Goal: Task Accomplishment & Management: Use online tool/utility

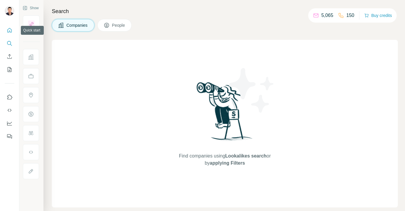
click at [7, 32] on icon "Quick start" at bounding box center [10, 30] width 6 height 6
click at [321, 15] on p "5,065" at bounding box center [327, 15] width 12 height 7
click at [79, 27] on span "Companies" at bounding box center [77, 25] width 22 height 6
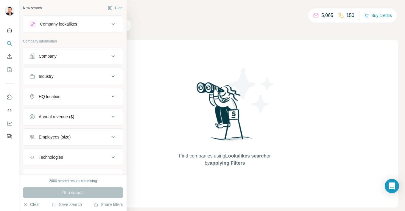
click at [45, 56] on div "Company" at bounding box center [48, 56] width 18 height 6
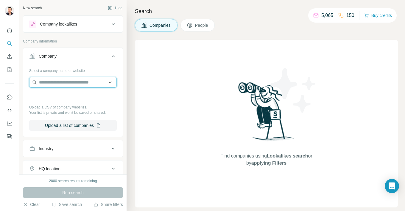
click at [66, 85] on input "text" at bounding box center [73, 82] width 88 height 11
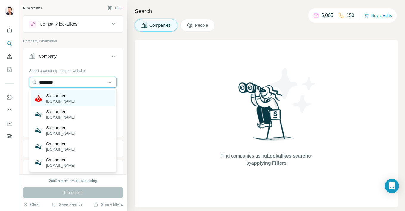
type input "*********"
click at [74, 99] on div "Santander santander.com" at bounding box center [73, 99] width 85 height 16
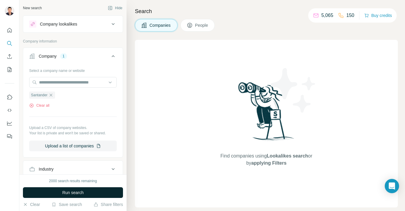
click at [69, 195] on span "Run search" at bounding box center [72, 193] width 21 height 6
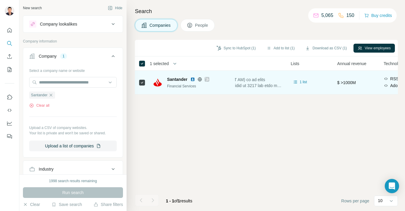
scroll to position [0, 145]
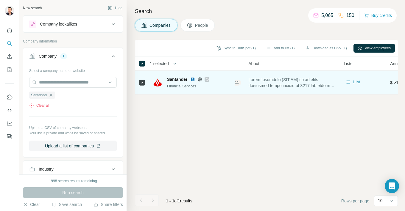
click at [273, 82] on span at bounding box center [292, 83] width 88 height 12
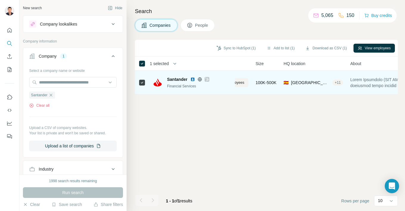
scroll to position [0, 0]
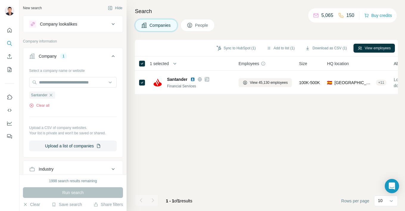
click at [203, 22] on span "People" at bounding box center [202, 25] width 14 height 6
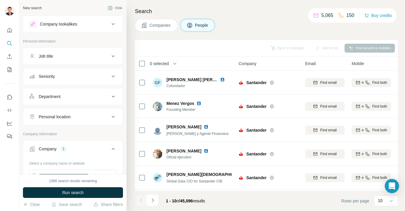
click at [162, 23] on span "Companies" at bounding box center [160, 25] width 22 height 6
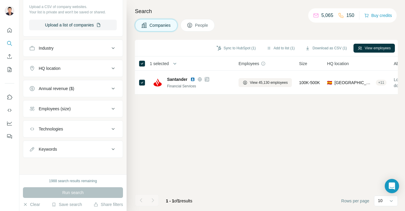
scroll to position [36, 0]
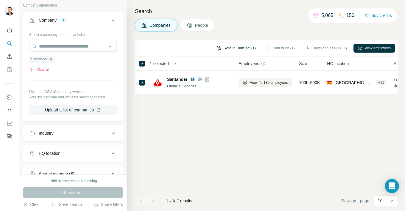
click at [242, 49] on button "Sync to HubSpot (1)" at bounding box center [236, 48] width 48 height 9
click at [10, 101] on button "Use Surfe on LinkedIn" at bounding box center [10, 97] width 10 height 11
click at [9, 124] on icon "Dashboard" at bounding box center [10, 124] width 6 height 6
click at [237, 47] on button "Sync to HubSpot (1)" at bounding box center [236, 48] width 48 height 9
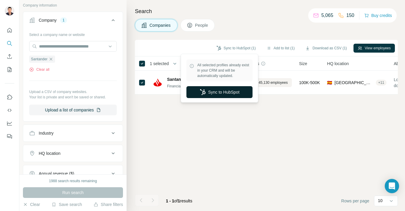
click at [220, 90] on button "Sync to HubSpot" at bounding box center [219, 92] width 66 height 12
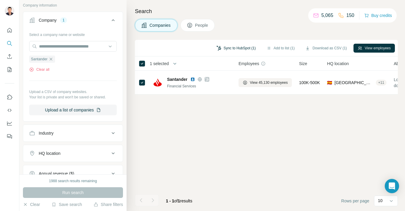
click at [234, 47] on button "Sync to HubSpot (1)" at bounding box center [236, 48] width 48 height 9
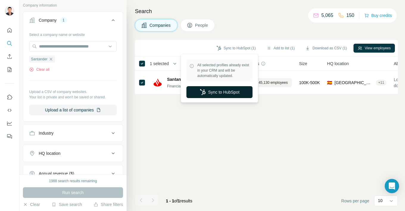
click at [220, 93] on button "Sync to HubSpot" at bounding box center [219, 92] width 66 height 12
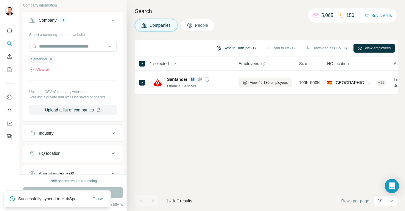
click at [222, 49] on button "Sync to HubSpot (1)" at bounding box center [236, 48] width 48 height 9
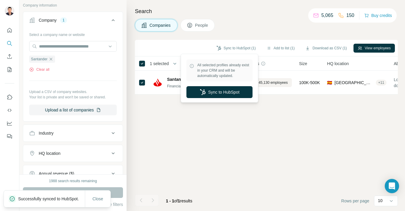
click at [63, 197] on p "Successfully synced to HubSpot." at bounding box center [51, 199] width 66 height 6
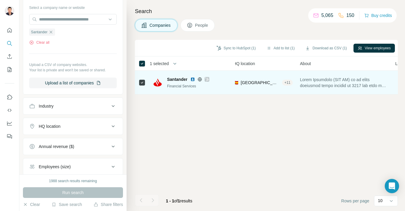
scroll to position [0, 99]
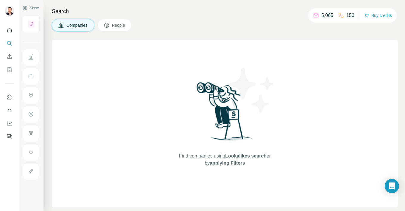
click at [129, 25] on button "People" at bounding box center [114, 25] width 35 height 13
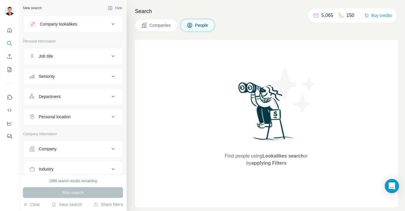
click at [77, 26] on div "Company lookalikes" at bounding box center [58, 24] width 37 height 6
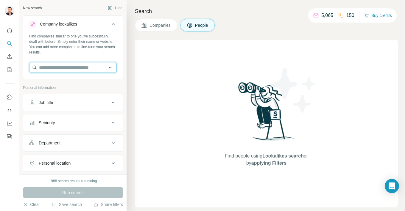
click at [73, 66] on input "text" at bounding box center [73, 67] width 88 height 11
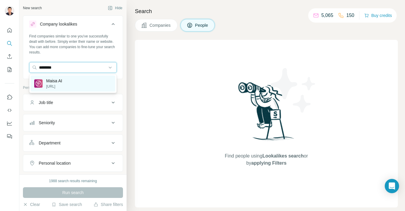
type input "********"
click at [87, 83] on div "Maisa AI maisa.ai" at bounding box center [73, 84] width 85 height 16
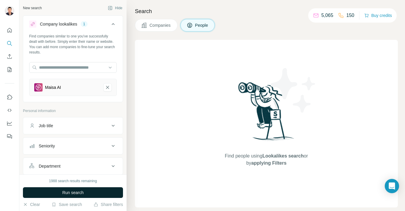
click at [67, 195] on span "Run search" at bounding box center [72, 193] width 21 height 6
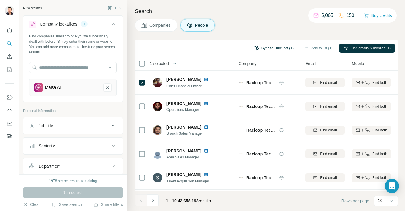
click at [273, 49] on button "Sync to HubSpot (1)" at bounding box center [274, 48] width 48 height 9
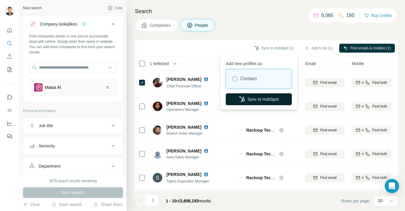
click at [255, 98] on button "Sync to HubSpot" at bounding box center [259, 99] width 66 height 12
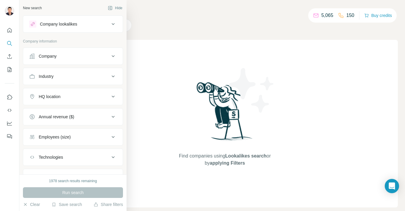
click at [74, 57] on div "Company" at bounding box center [69, 56] width 80 height 6
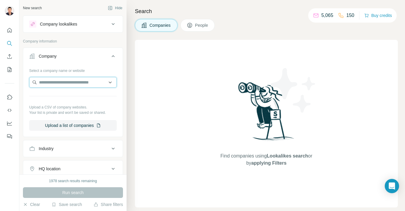
click at [64, 83] on input "text" at bounding box center [73, 82] width 88 height 11
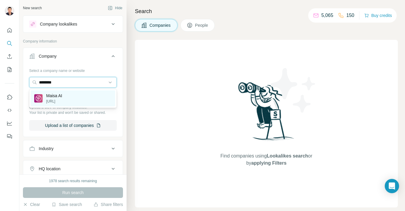
type input "********"
click at [49, 97] on p "Maisa AI" at bounding box center [54, 96] width 16 height 6
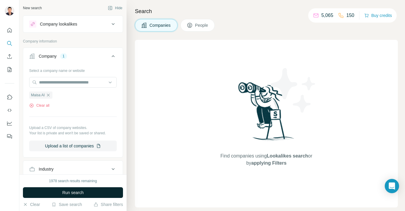
click at [60, 193] on button "Run search" at bounding box center [73, 193] width 100 height 11
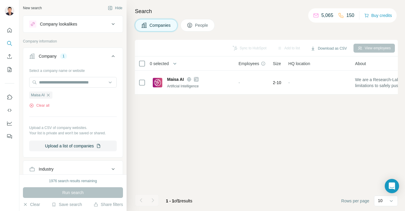
click at [194, 22] on button "People" at bounding box center [197, 25] width 35 height 13
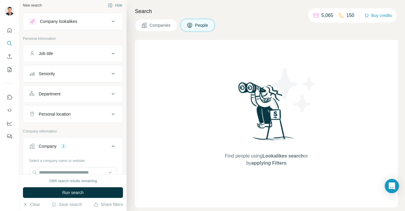
scroll to position [4, 0]
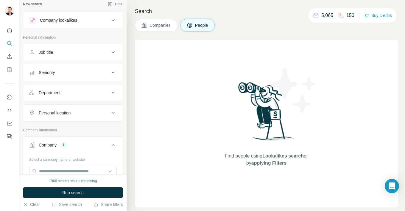
click at [87, 17] on div "Company lookalikes" at bounding box center [69, 20] width 80 height 7
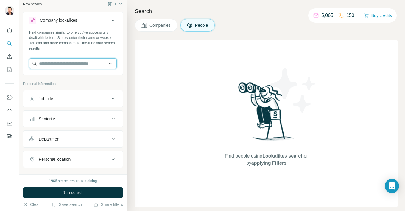
click at [59, 66] on input "text" at bounding box center [73, 63] width 88 height 11
type input "*"
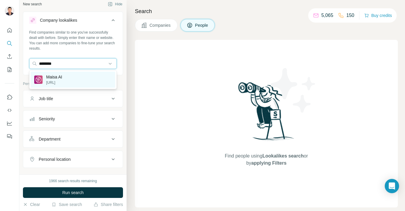
type input "********"
click at [66, 80] on div "Maisa AI maisa.ai" at bounding box center [73, 80] width 85 height 16
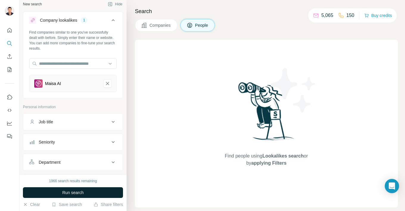
click at [71, 194] on span "Run search" at bounding box center [72, 193] width 21 height 6
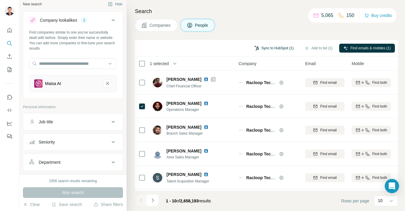
click at [266, 47] on button "Sync to HubSpot (1)" at bounding box center [274, 48] width 48 height 9
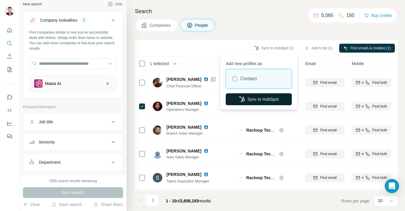
click at [250, 101] on button "Sync to HubSpot" at bounding box center [259, 99] width 66 height 12
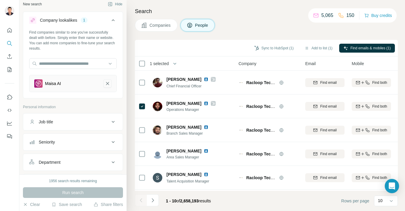
click at [108, 84] on icon "Maisa AI-remove-button" at bounding box center [107, 83] width 3 height 3
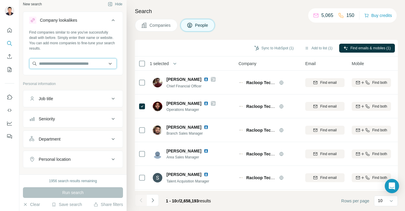
click at [83, 67] on input "text" at bounding box center [73, 63] width 88 height 11
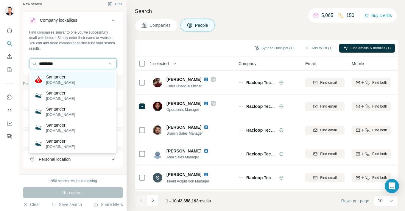
type input "*********"
click at [68, 80] on p "santander.com" at bounding box center [60, 82] width 29 height 5
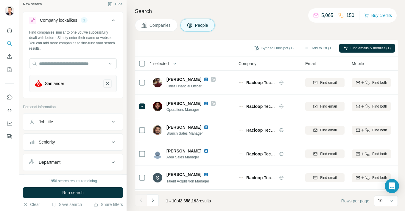
click at [105, 82] on icon "Santander-remove-button" at bounding box center [107, 84] width 5 height 6
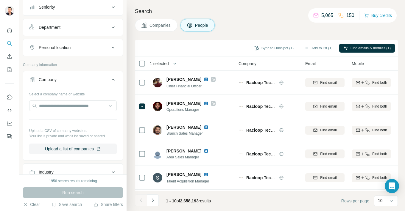
scroll to position [96, 0]
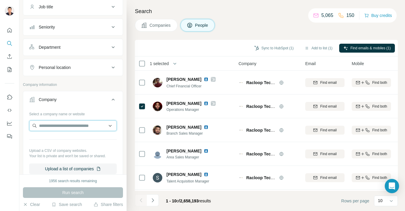
click at [68, 126] on input "text" at bounding box center [73, 126] width 88 height 11
type input "*"
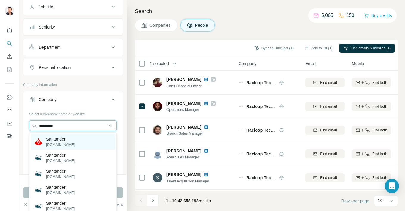
type input "*********"
click at [60, 141] on p "Santander" at bounding box center [60, 139] width 29 height 6
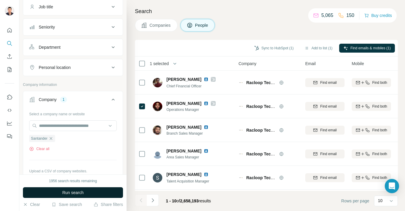
click at [52, 192] on button "Run search" at bounding box center [73, 193] width 100 height 11
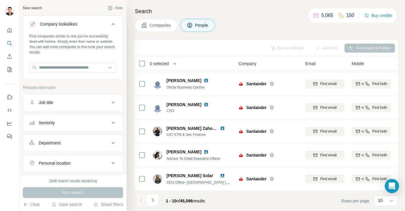
click at [79, 100] on div "Job title" at bounding box center [69, 103] width 80 height 6
click at [60, 121] on input "text" at bounding box center [67, 117] width 76 height 11
type input "*********"
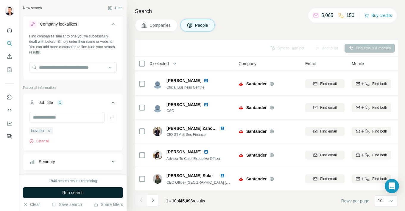
click at [66, 195] on span "Run search" at bounding box center [72, 193] width 21 height 6
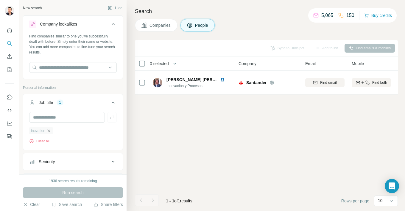
click at [51, 131] on icon "button" at bounding box center [48, 131] width 5 height 5
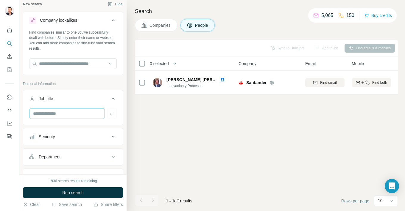
scroll to position [4, 0]
click at [66, 116] on input "text" at bounding box center [67, 114] width 76 height 11
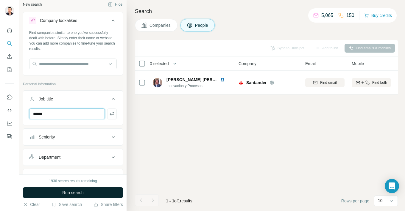
type input "******"
click at [62, 196] on span "Run search" at bounding box center [72, 193] width 21 height 6
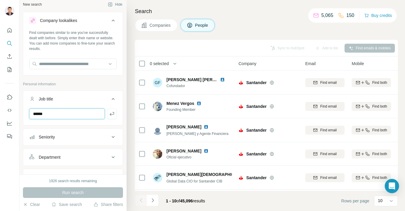
click at [62, 115] on input "******" at bounding box center [67, 114] width 76 height 11
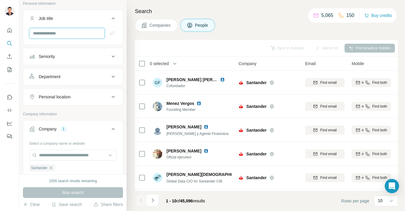
scroll to position [126, 0]
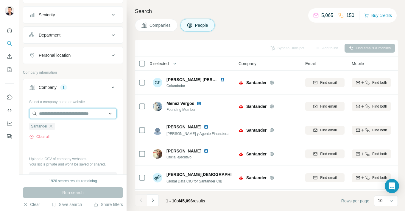
click at [62, 115] on input "text" at bounding box center [73, 113] width 88 height 11
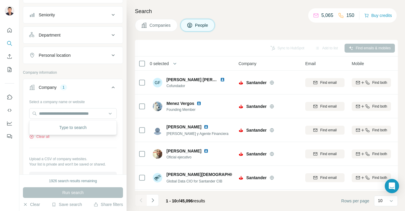
click at [72, 142] on div "Select a company name or website Santander Clear all Upload a CSV of company we…" at bounding box center [73, 140] width 88 height 86
click at [52, 126] on icon "button" at bounding box center [51, 126] width 5 height 5
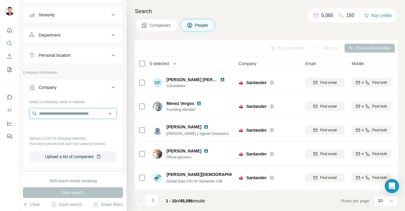
click at [54, 114] on input "text" at bounding box center [73, 113] width 88 height 11
paste input "******"
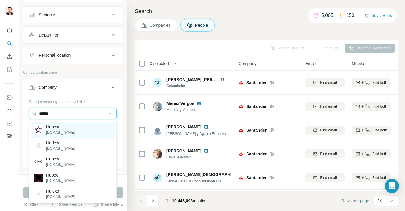
type input "******"
click at [60, 129] on p "Hubexo" at bounding box center [60, 127] width 29 height 6
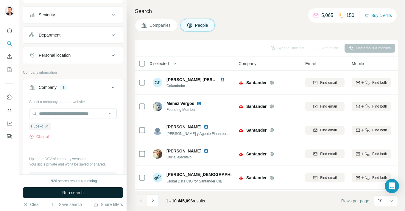
click at [75, 193] on span "Run search" at bounding box center [72, 193] width 21 height 6
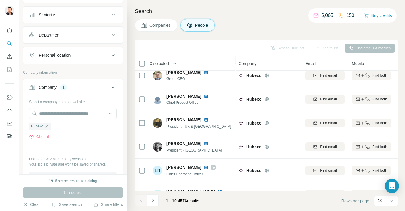
scroll to position [118, 0]
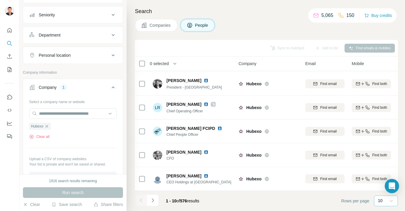
click at [389, 204] on icon at bounding box center [391, 201] width 6 height 6
click at [381, 153] on p "60" at bounding box center [381, 156] width 5 height 6
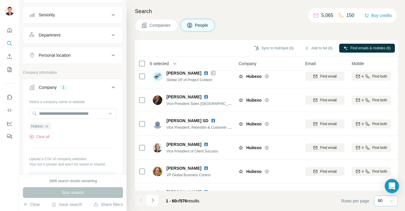
scroll to position [1309, 0]
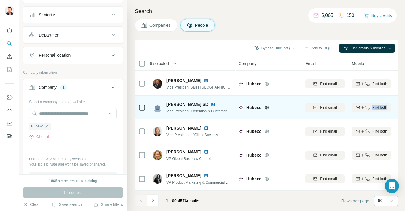
drag, startPoint x: 365, startPoint y: 115, endPoint x: 305, endPoint y: 113, distance: 59.9
click at [0, 0] on tr "Sharmaine SD Vice President, Retention & Customer Success - Asia Hubexo Find em…" at bounding box center [0, 0] width 0 height 0
click at [305, 113] on td "Find email" at bounding box center [325, 108] width 46 height 24
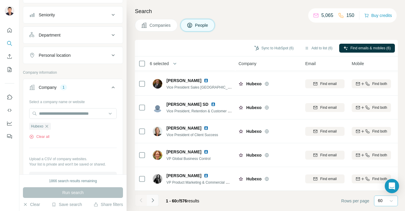
click at [152, 201] on icon "Navigate to next page" at bounding box center [153, 201] width 6 height 6
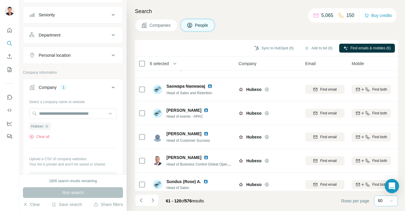
scroll to position [629, 0]
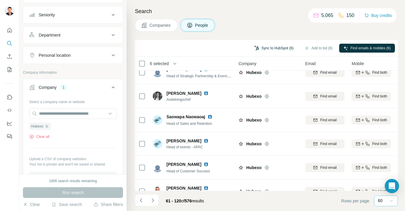
click at [261, 48] on button "Sync to HubSpot (6)" at bounding box center [274, 48] width 48 height 9
click at [205, 44] on div "Sync to HubSpot (6) Add to list (6) Find emails & mobiles (6)" at bounding box center [266, 48] width 257 height 10
click at [272, 48] on button "Sync to HubSpot (6)" at bounding box center [274, 48] width 48 height 9
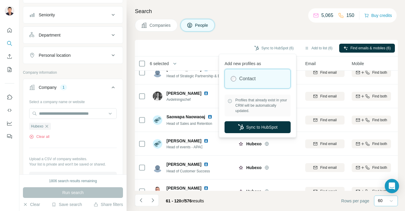
click at [230, 11] on h4 "Search" at bounding box center [266, 11] width 263 height 8
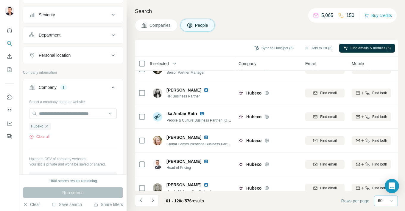
scroll to position [0, 0]
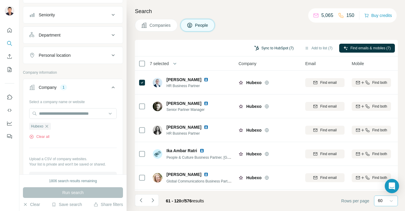
click at [269, 46] on button "Sync to HubSpot (7)" at bounding box center [274, 48] width 48 height 9
click at [249, 18] on div "Search Companies People Sync to HubSpot (7) Add to list (7) Find emails & mobil…" at bounding box center [266, 105] width 278 height 211
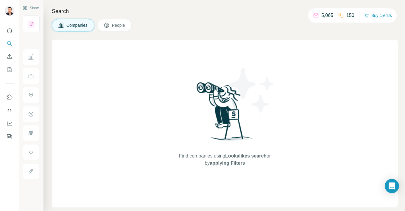
click at [77, 27] on span "Companies" at bounding box center [77, 25] width 22 height 6
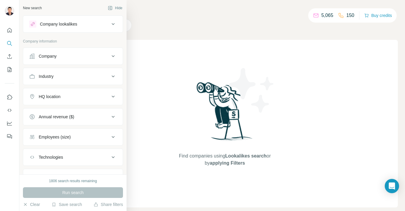
click at [42, 56] on div "Company" at bounding box center [48, 56] width 18 height 6
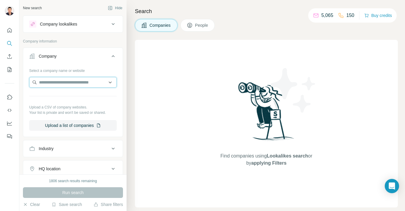
click at [69, 84] on input "text" at bounding box center [73, 82] width 88 height 11
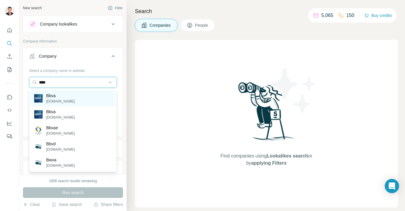
type input "****"
click at [65, 99] on div "Bbva [DOMAIN_NAME]" at bounding box center [73, 99] width 85 height 16
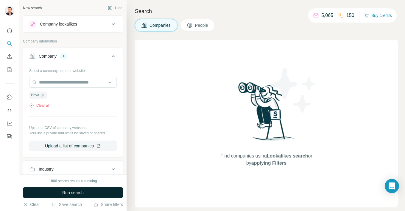
click at [69, 193] on span "Run search" at bounding box center [72, 193] width 21 height 6
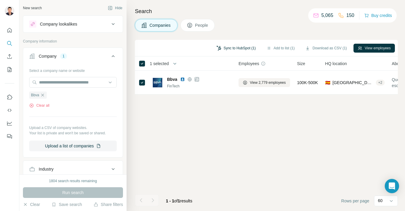
click at [235, 47] on button "Sync to HubSpot (1)" at bounding box center [236, 48] width 48 height 9
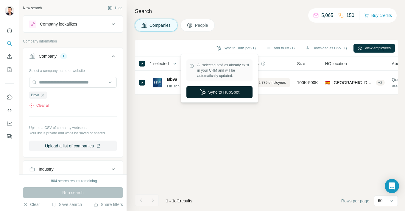
click at [210, 93] on button "Sync to HubSpot" at bounding box center [219, 92] width 66 height 12
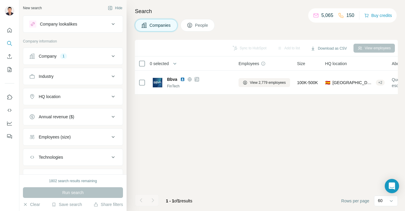
click at [250, 107] on div "Sync to HubSpot Add to list Download as CSV View employees 0 selected Companies…" at bounding box center [266, 126] width 263 height 172
click at [62, 55] on div "1" at bounding box center [63, 56] width 7 height 5
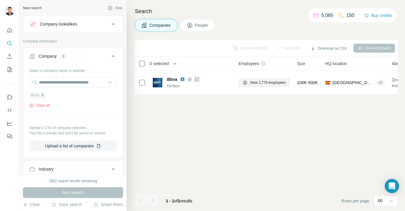
click at [44, 93] on icon "button" at bounding box center [42, 95] width 5 height 5
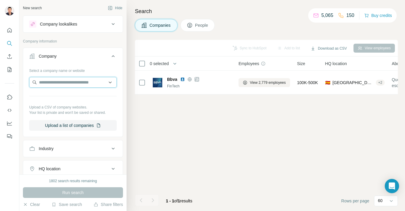
click at [52, 82] on input "text" at bounding box center [73, 82] width 88 height 11
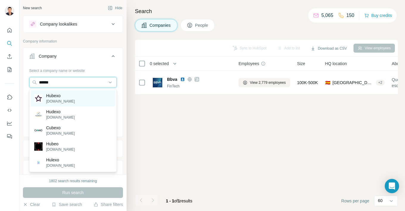
type input "******"
click at [46, 96] on div "Hubexo [DOMAIN_NAME]" at bounding box center [54, 98] width 40 height 11
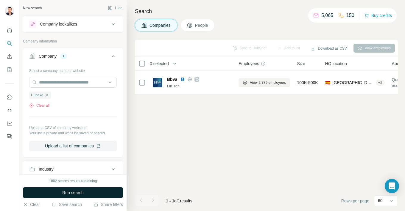
click at [70, 195] on span "Run search" at bounding box center [72, 193] width 21 height 6
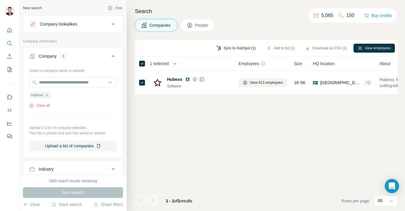
click at [233, 49] on button "Sync to HubSpot (1)" at bounding box center [236, 48] width 48 height 9
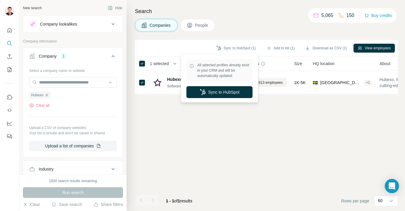
click at [234, 22] on div "Companies People" at bounding box center [266, 25] width 263 height 13
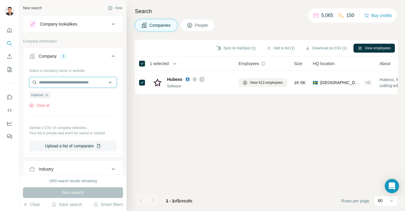
click at [70, 82] on input "text" at bounding box center [73, 82] width 88 height 11
type input "*"
type input "***"
click at [157, 112] on div "Sync to HubSpot (1) Add to list (1) Download as CSV (1) View employees 1 select…" at bounding box center [266, 126] width 263 height 172
click at [47, 95] on icon "button" at bounding box center [46, 95] width 5 height 5
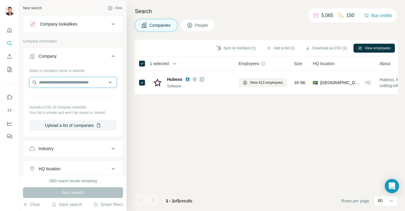
click at [75, 81] on input "text" at bounding box center [73, 82] width 88 height 11
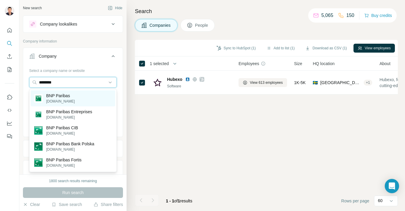
type input "********"
click at [79, 99] on div "BNP Paribas [DOMAIN_NAME]" at bounding box center [73, 99] width 85 height 16
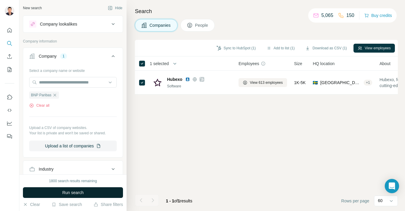
click at [61, 192] on button "Run search" at bounding box center [73, 193] width 100 height 11
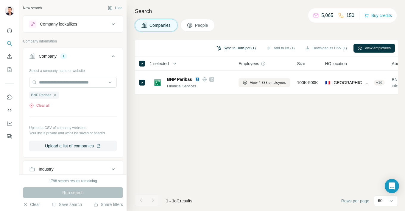
click at [233, 49] on button "Sync to HubSpot (1)" at bounding box center [236, 48] width 48 height 9
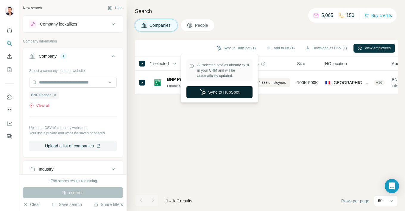
click at [219, 96] on button "Sync to HubSpot" at bounding box center [219, 92] width 66 height 12
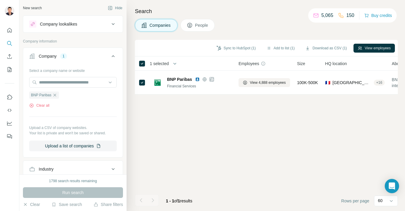
click at [199, 29] on button "People" at bounding box center [197, 25] width 35 height 13
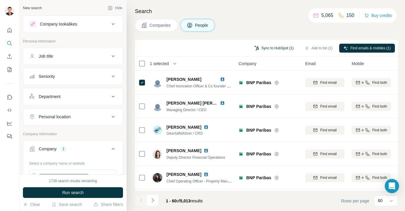
click at [268, 48] on button "Sync to HubSpot (1)" at bounding box center [274, 48] width 48 height 9
click at [227, 36] on div "Search Companies People Sync to HubSpot (1) Add to list (1) Find emails & mobil…" at bounding box center [266, 105] width 278 height 211
click at [228, 17] on div "Search Companies People Sync to HubSpot Add to list Find emails & mobiles 0 sel…" at bounding box center [266, 105] width 278 height 211
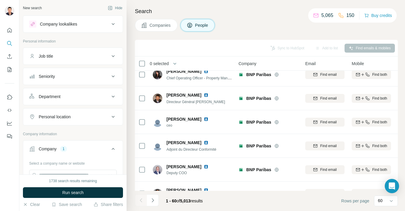
scroll to position [106, 0]
